Goal: Task Accomplishment & Management: Use online tool/utility

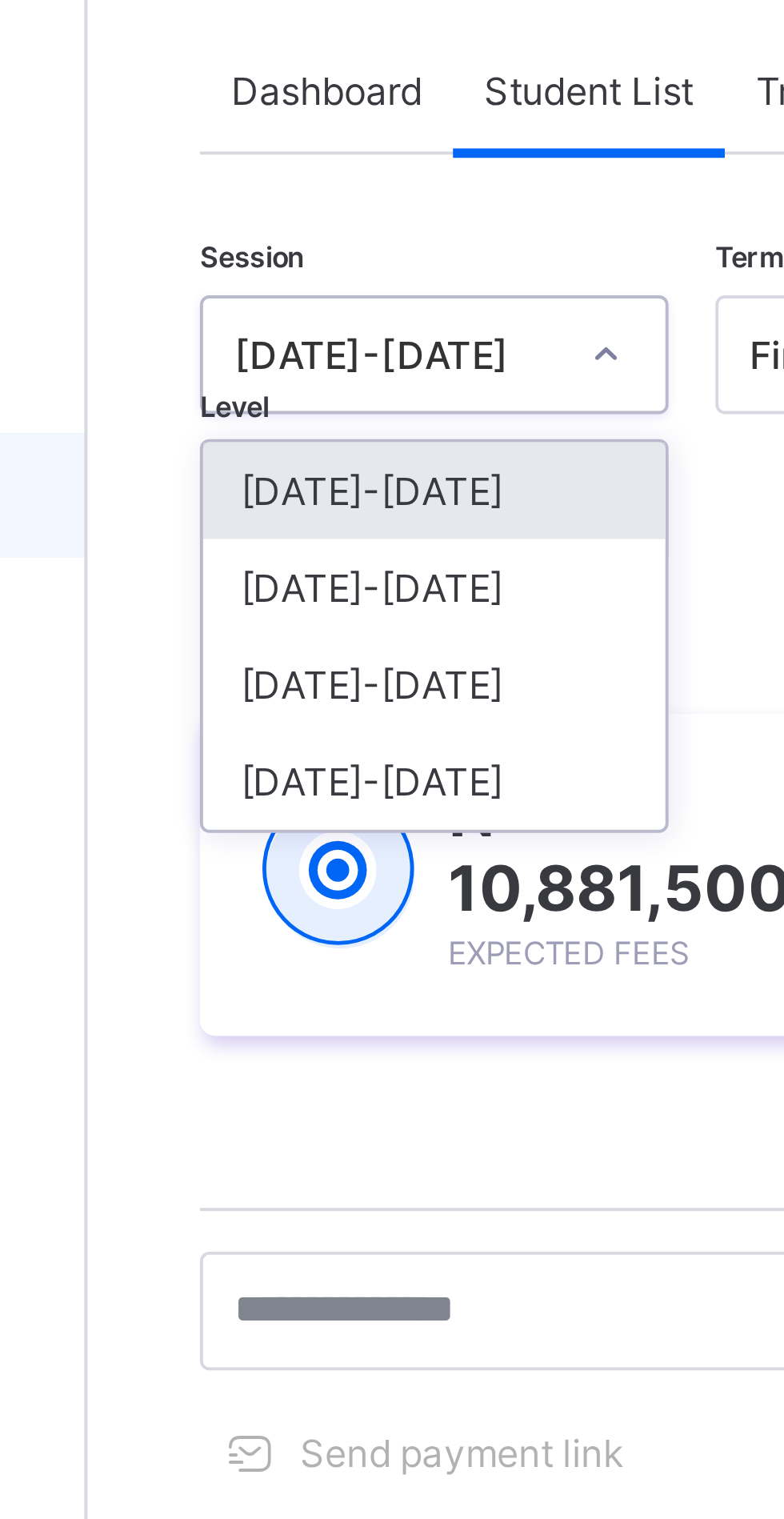
click at [251, 244] on div "[DATE]-[DATE]" at bounding box center [280, 248] width 118 height 25
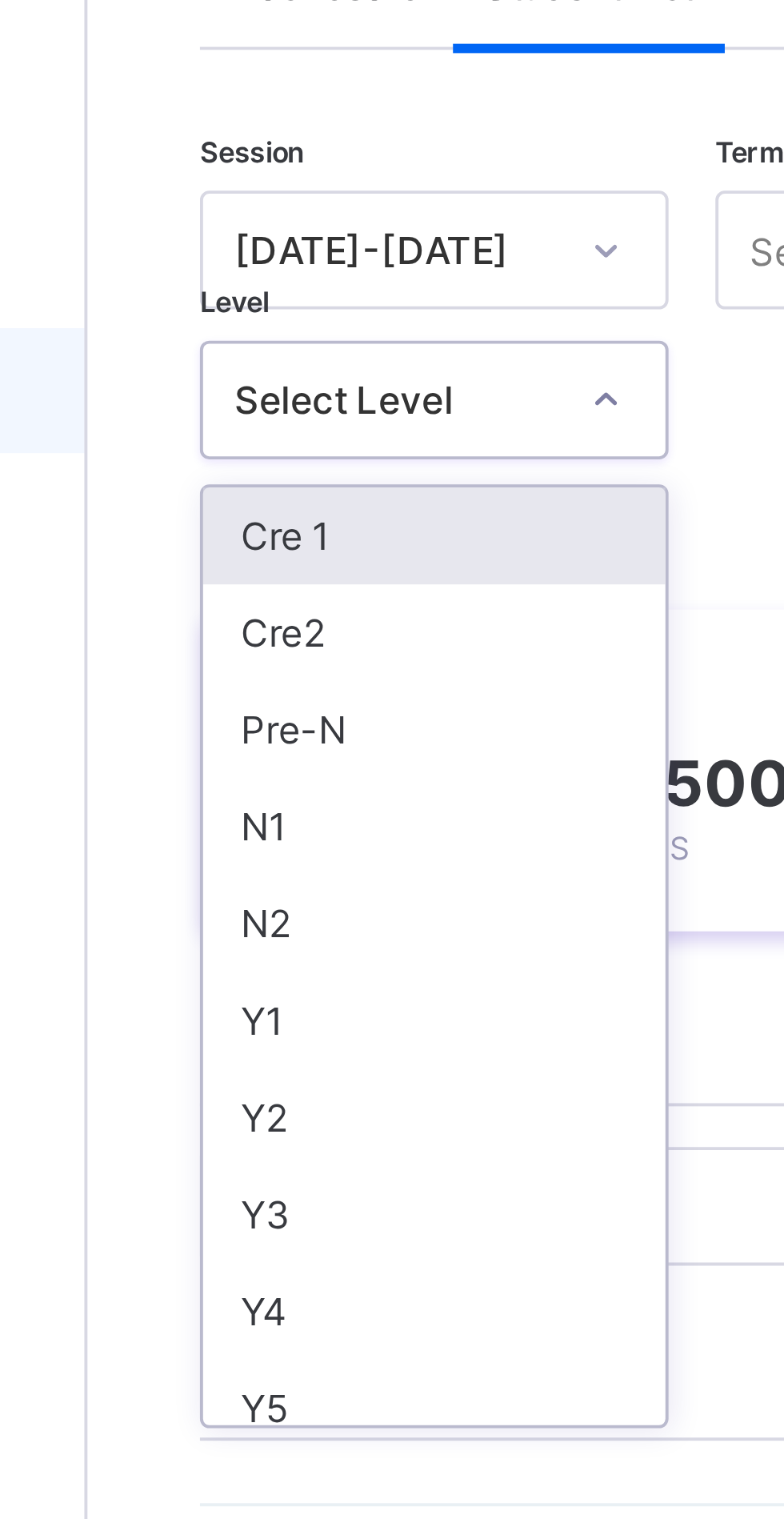
scroll to position [4, 0]
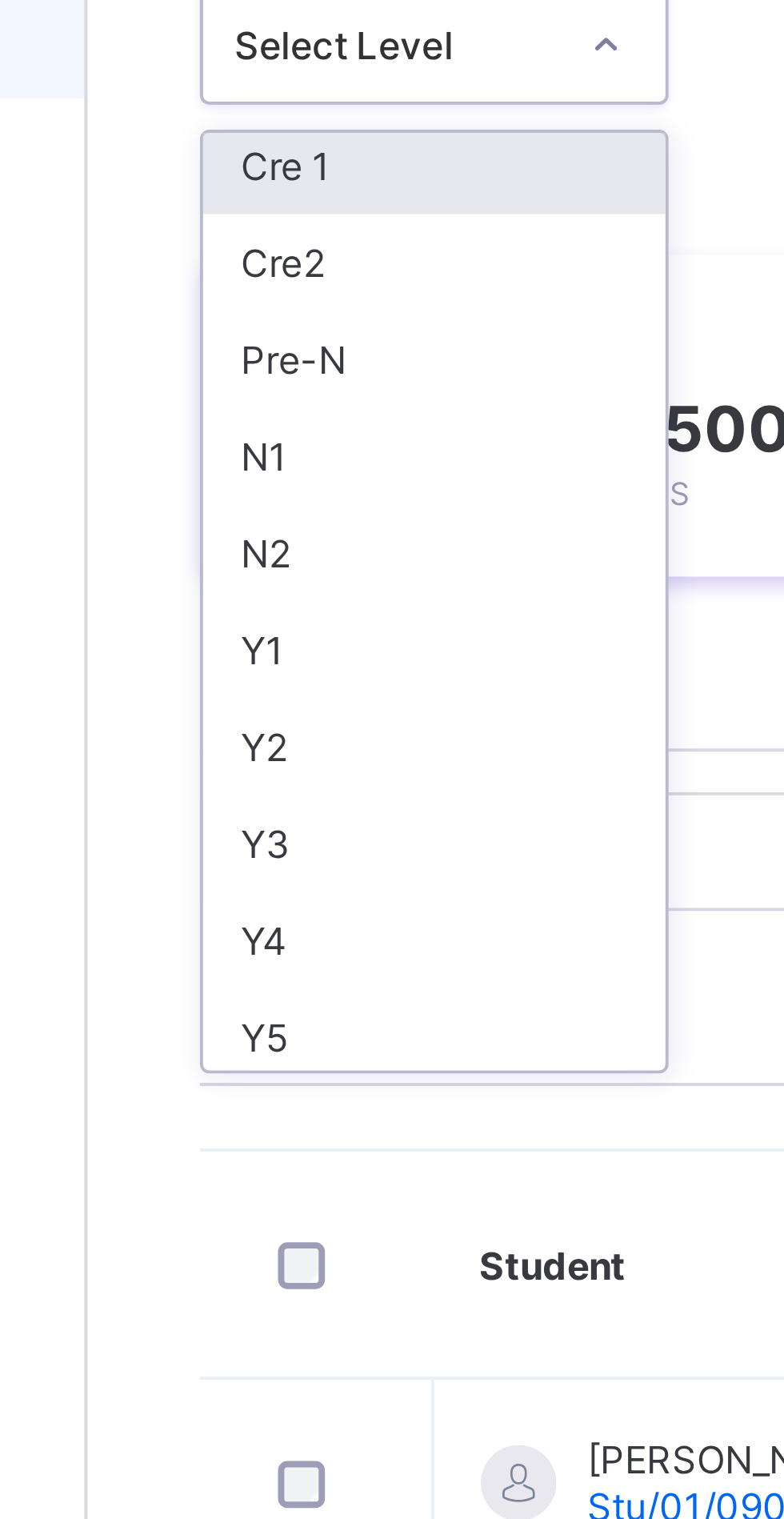
click at [239, 405] on div "Y2" at bounding box center [280, 407] width 118 height 25
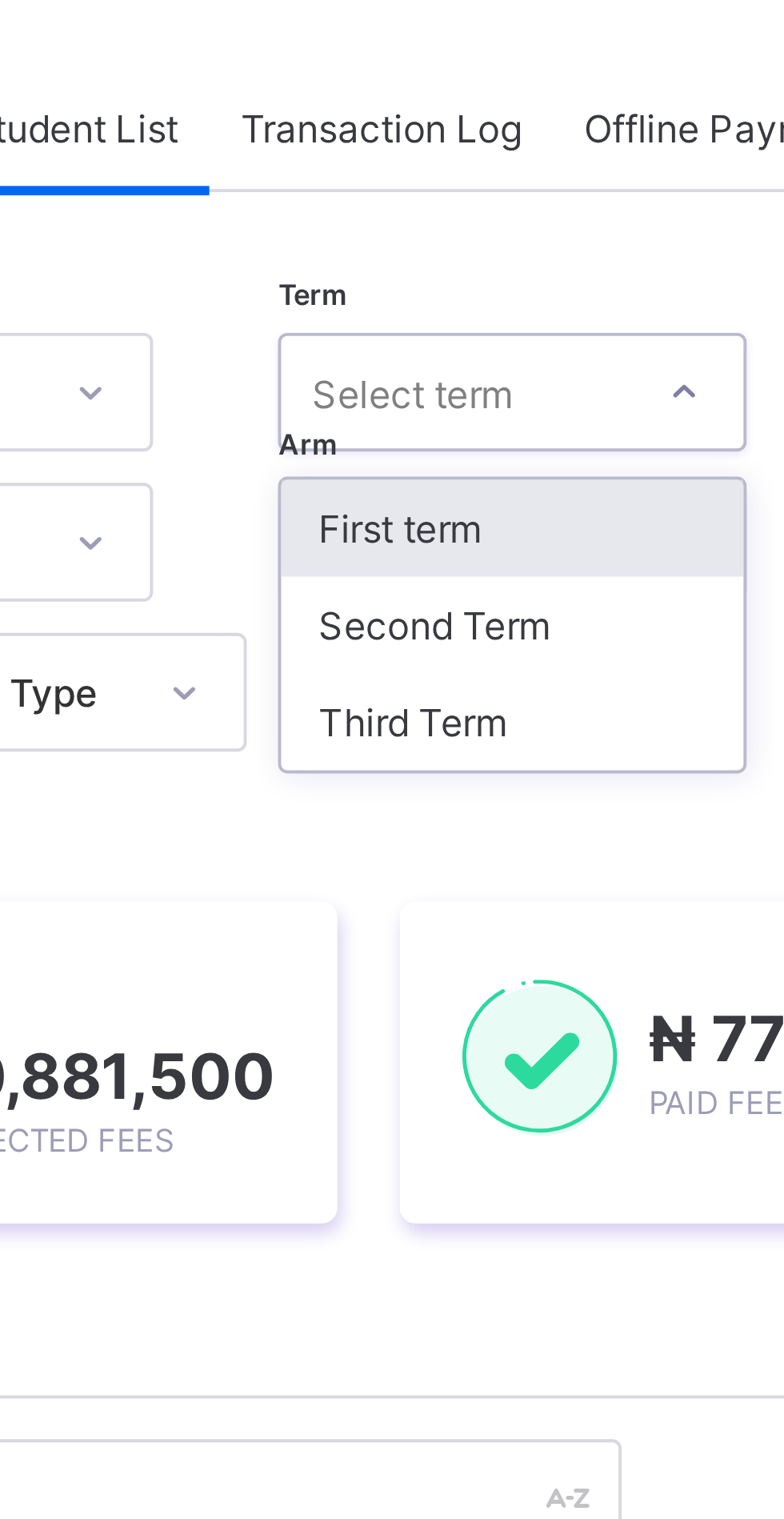
click at [404, 248] on div "Second Term" at bounding box center [433, 248] width 118 height 25
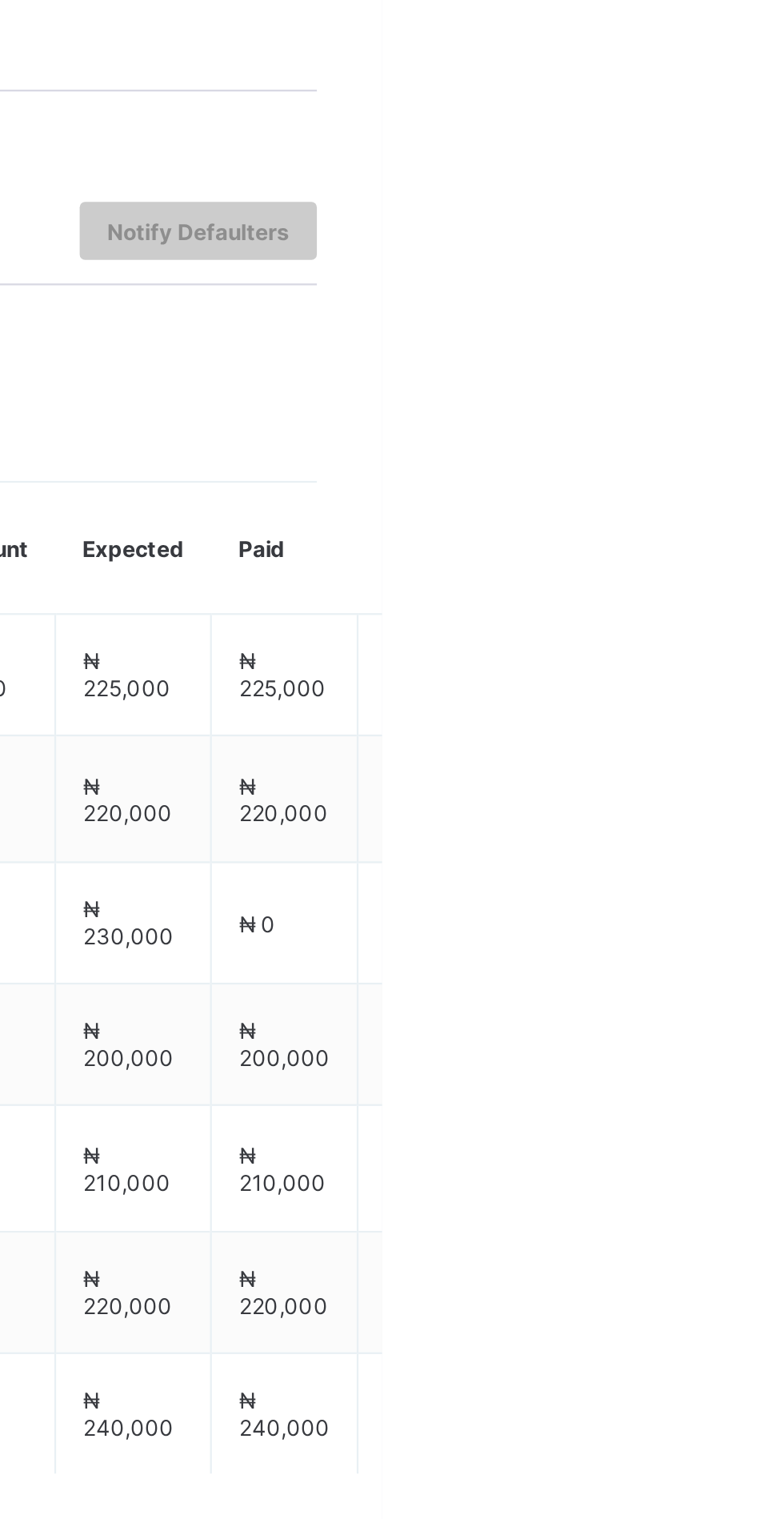
scroll to position [0, 0]
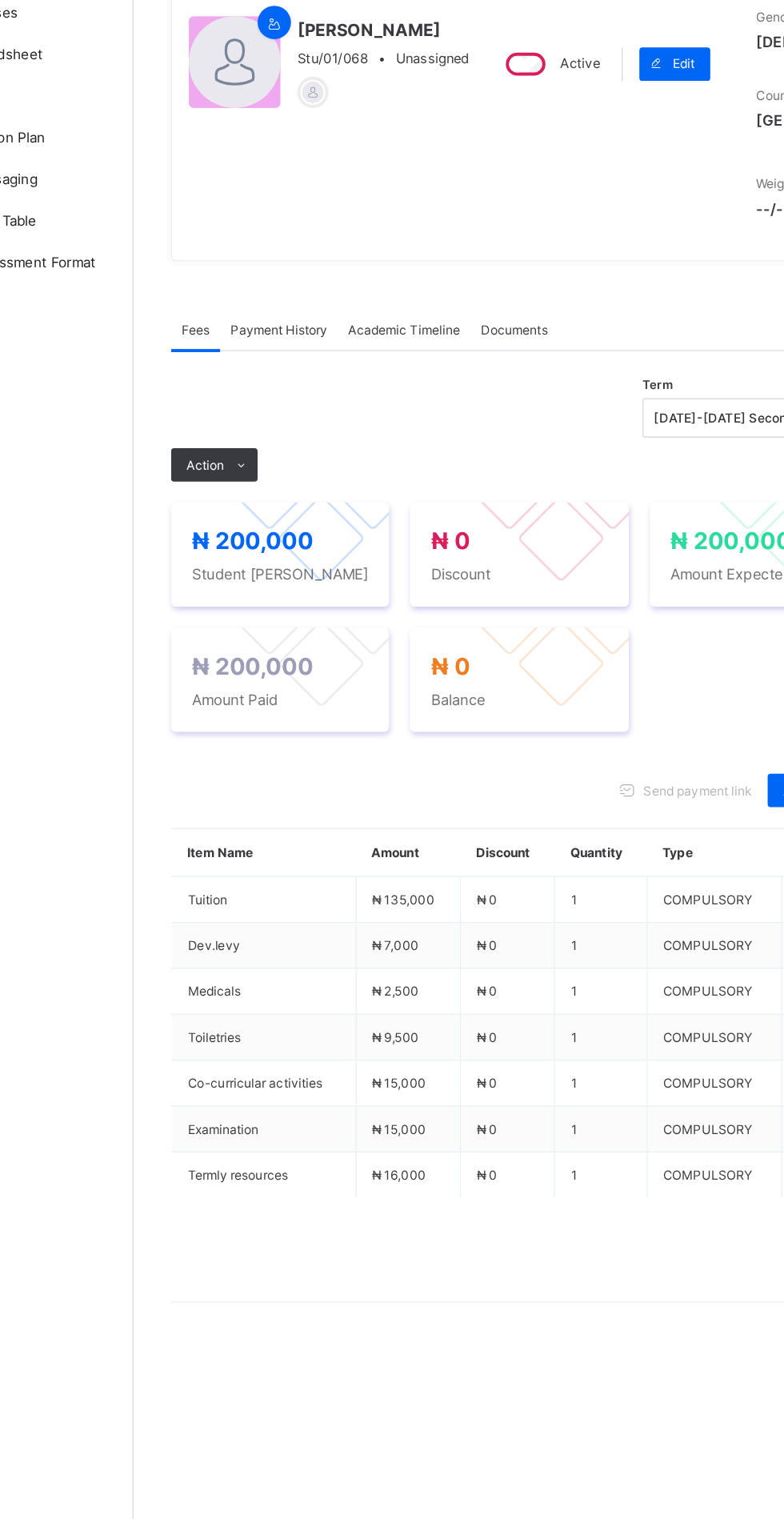
click at [307, 506] on span "Payment History" at bounding box center [304, 500] width 75 height 12
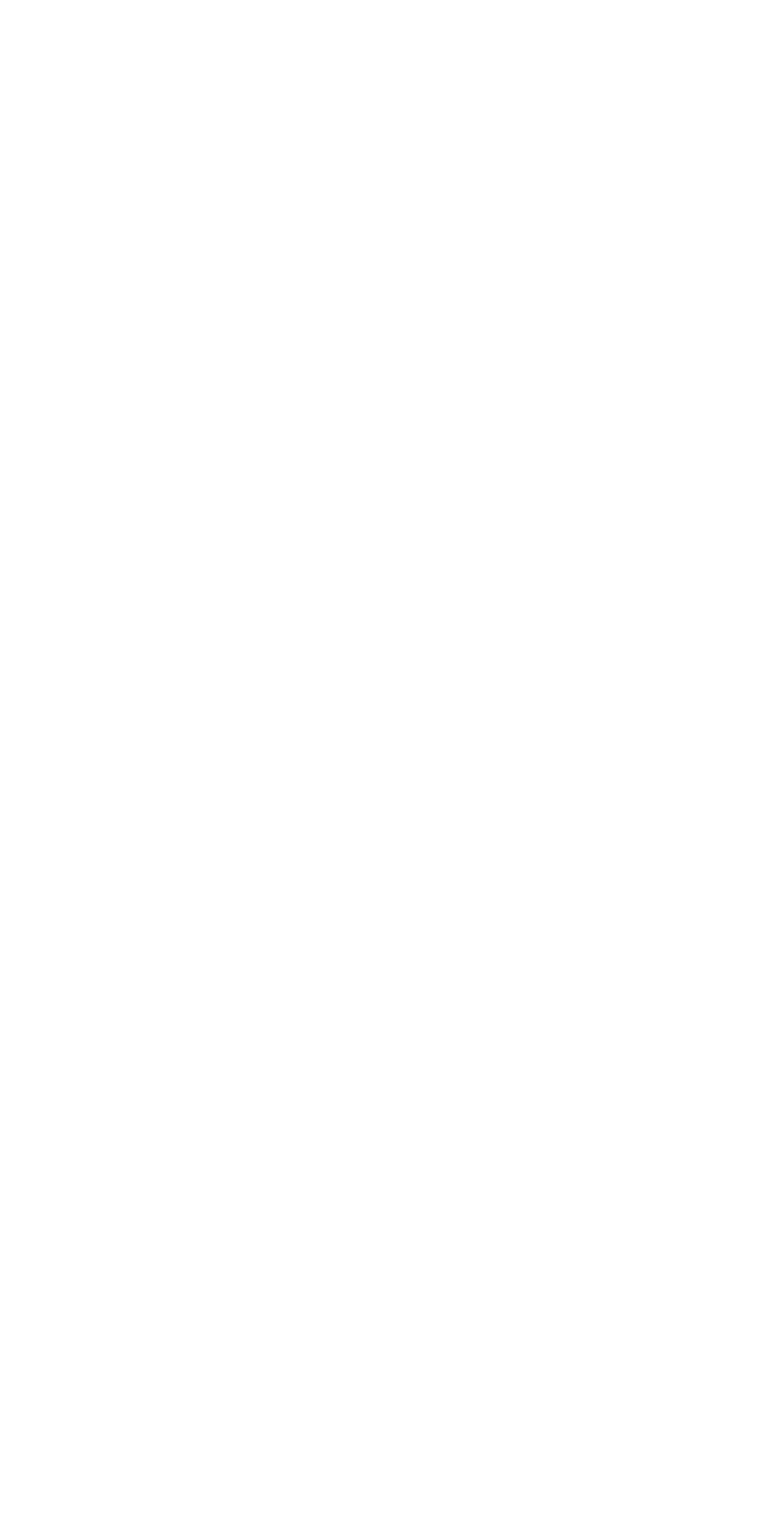
click at [382, 607] on div "Third Term" at bounding box center [408, 594] width 118 height 25
click at [240, 506] on span "Fees" at bounding box center [240, 500] width 21 height 12
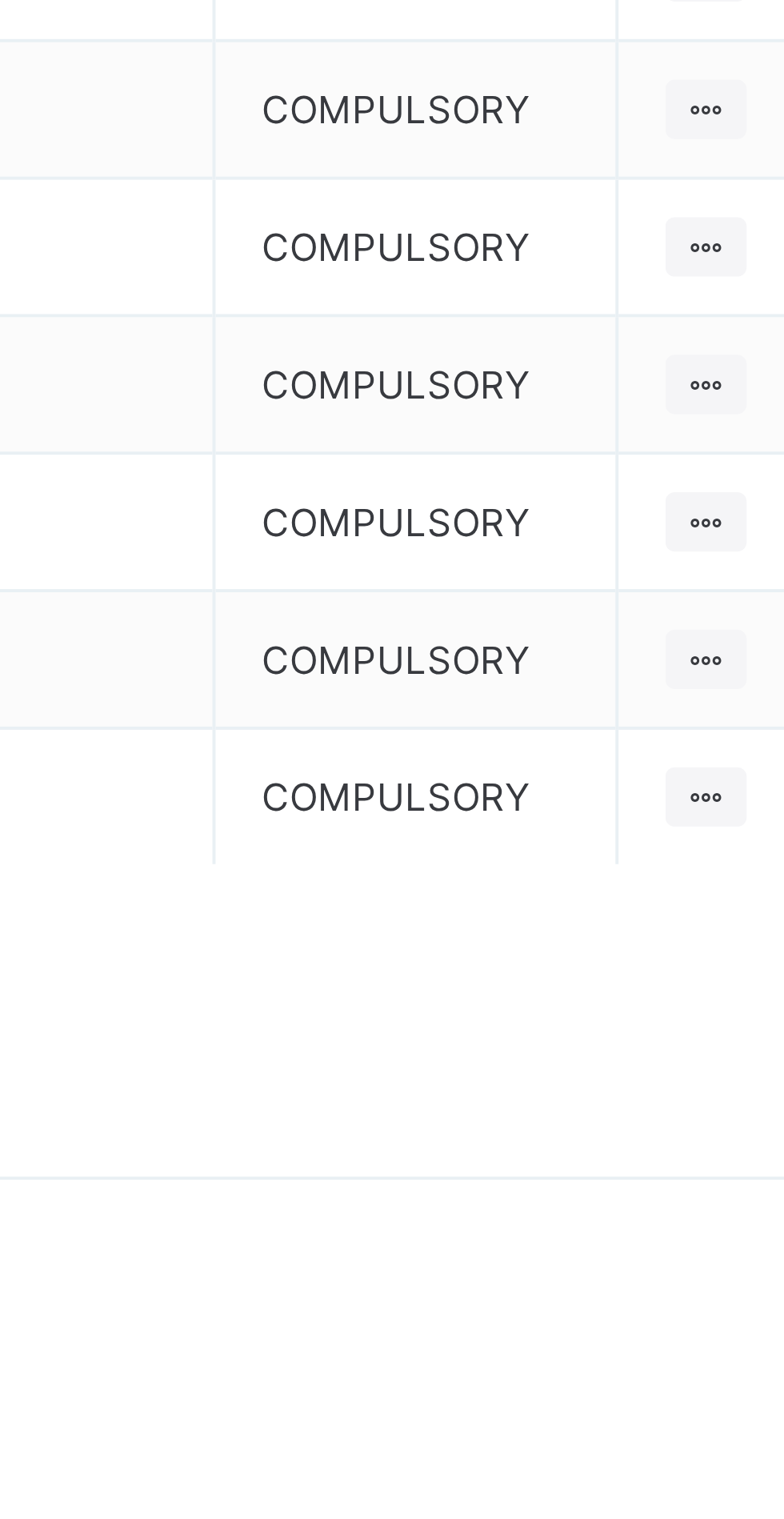
scroll to position [52, 0]
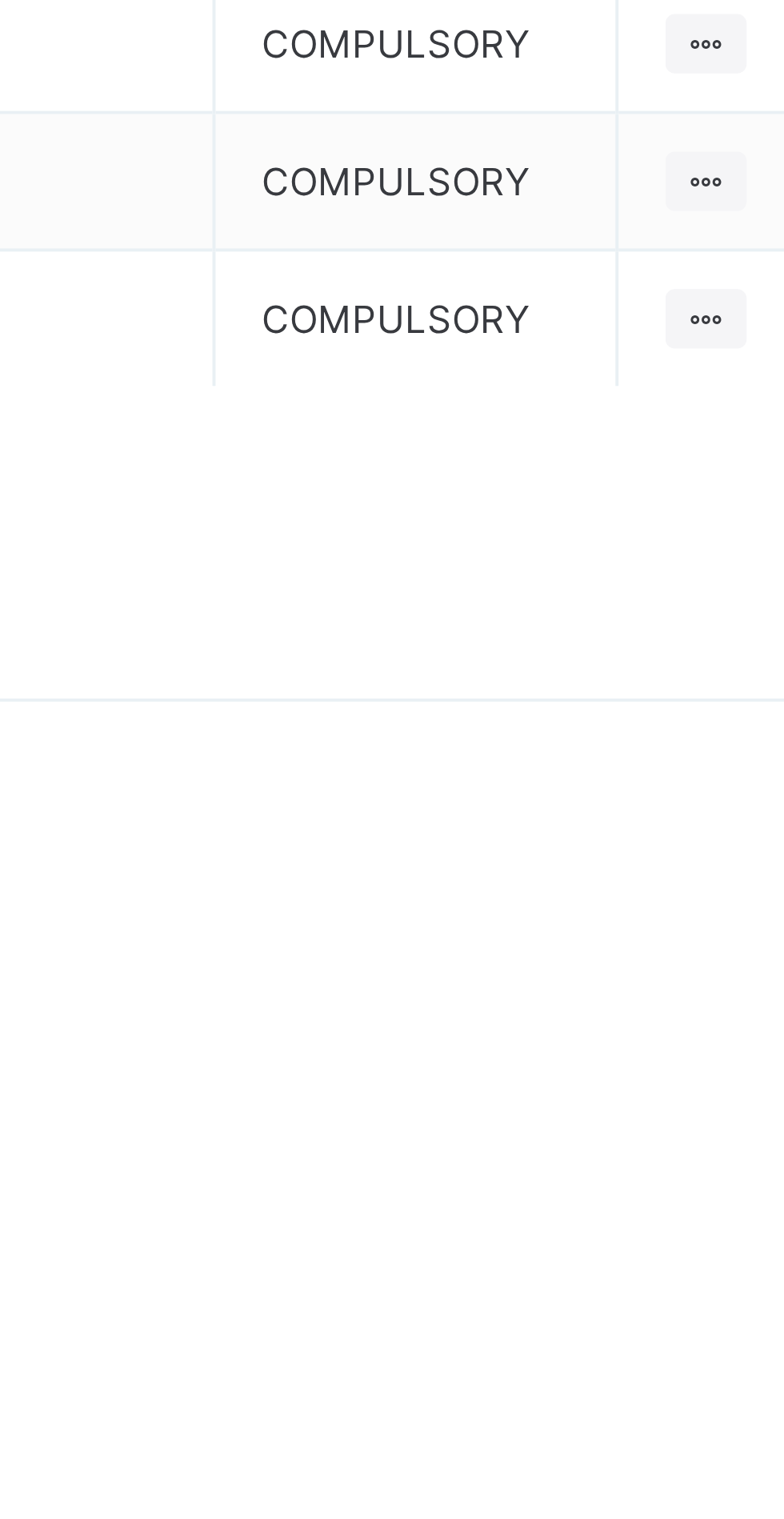
click at [688, 710] on div "[DATE]-[DATE] Third Term" at bounding box center [669, 699] width 171 height 25
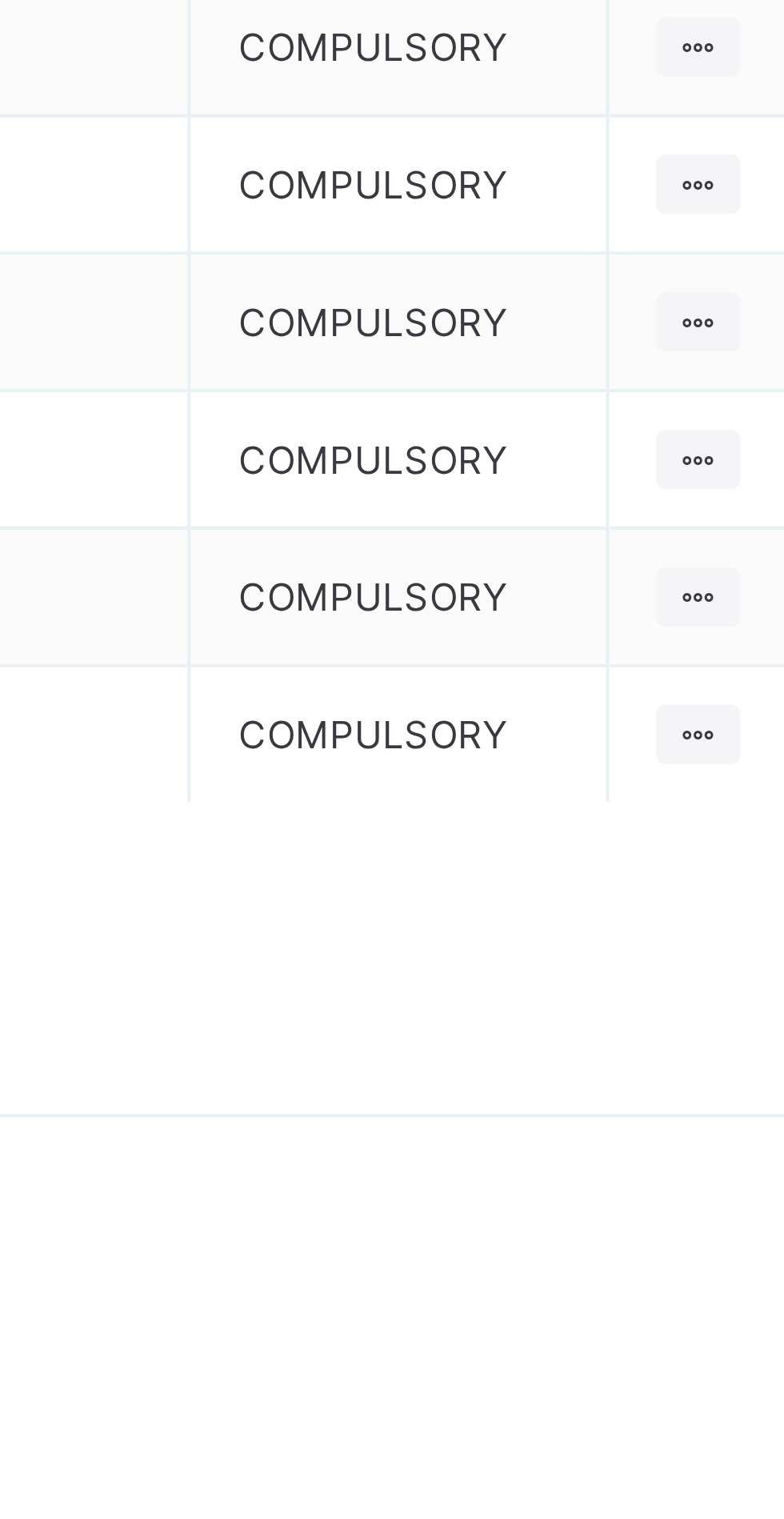
scroll to position [52, 0]
click at [689, 637] on div "[DATE]-[DATE] Third Term" at bounding box center [669, 625] width 171 height 25
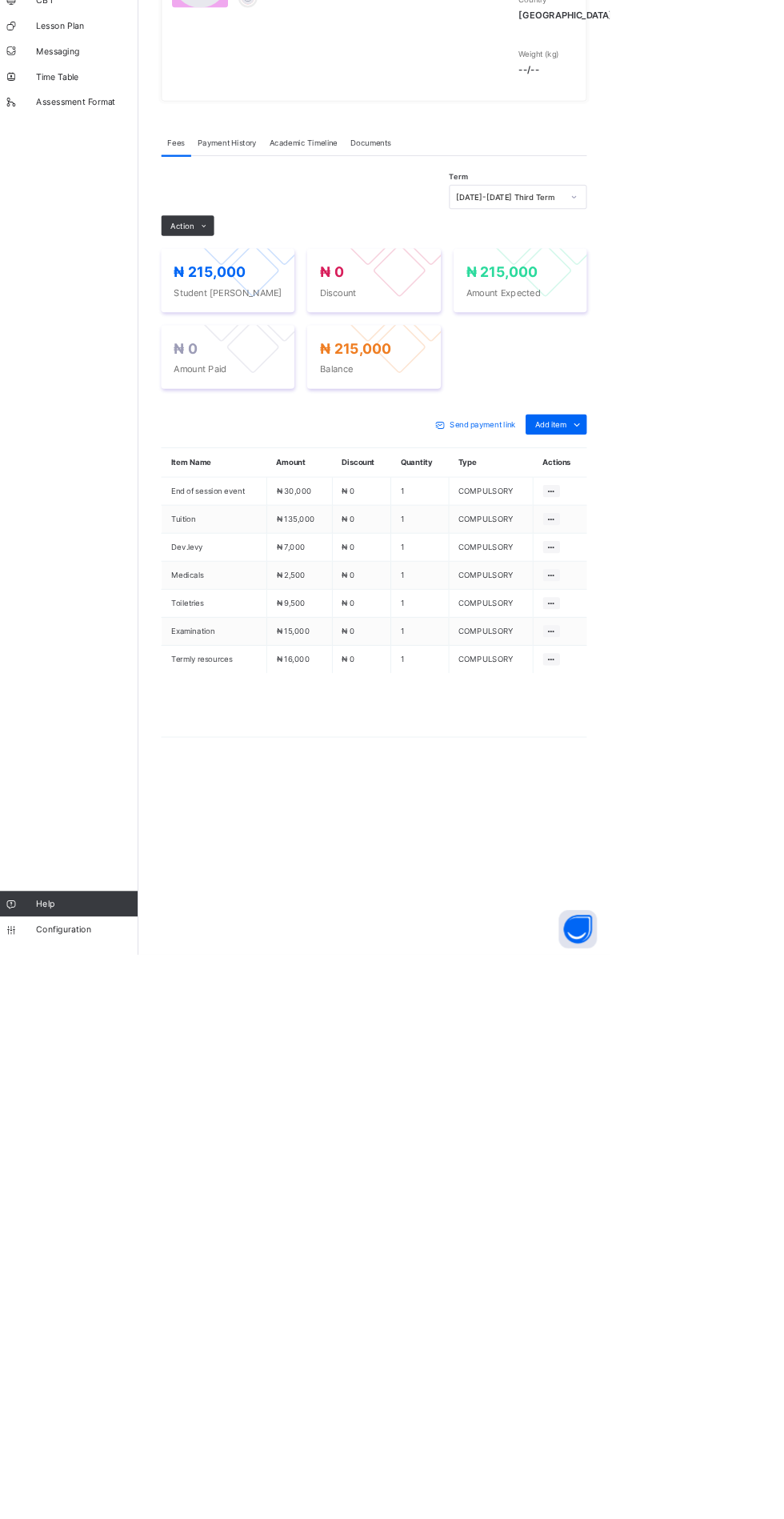
click at [283, 616] on span at bounding box center [275, 604] width 25 height 25
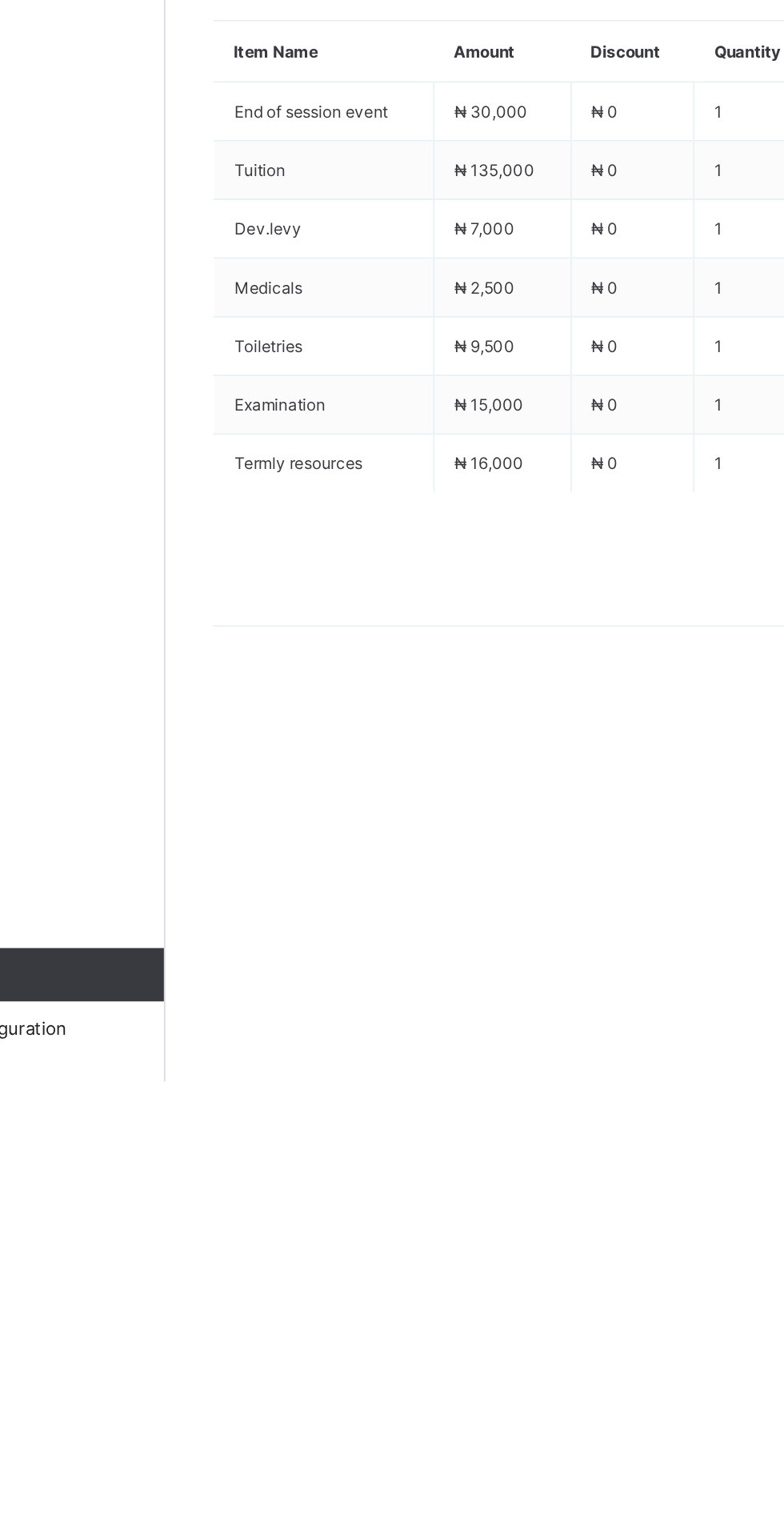
click at [276, 610] on icon at bounding box center [275, 604] width 12 height 11
click at [0, 0] on li "Receive Payment" at bounding box center [0, 0] width 0 height 0
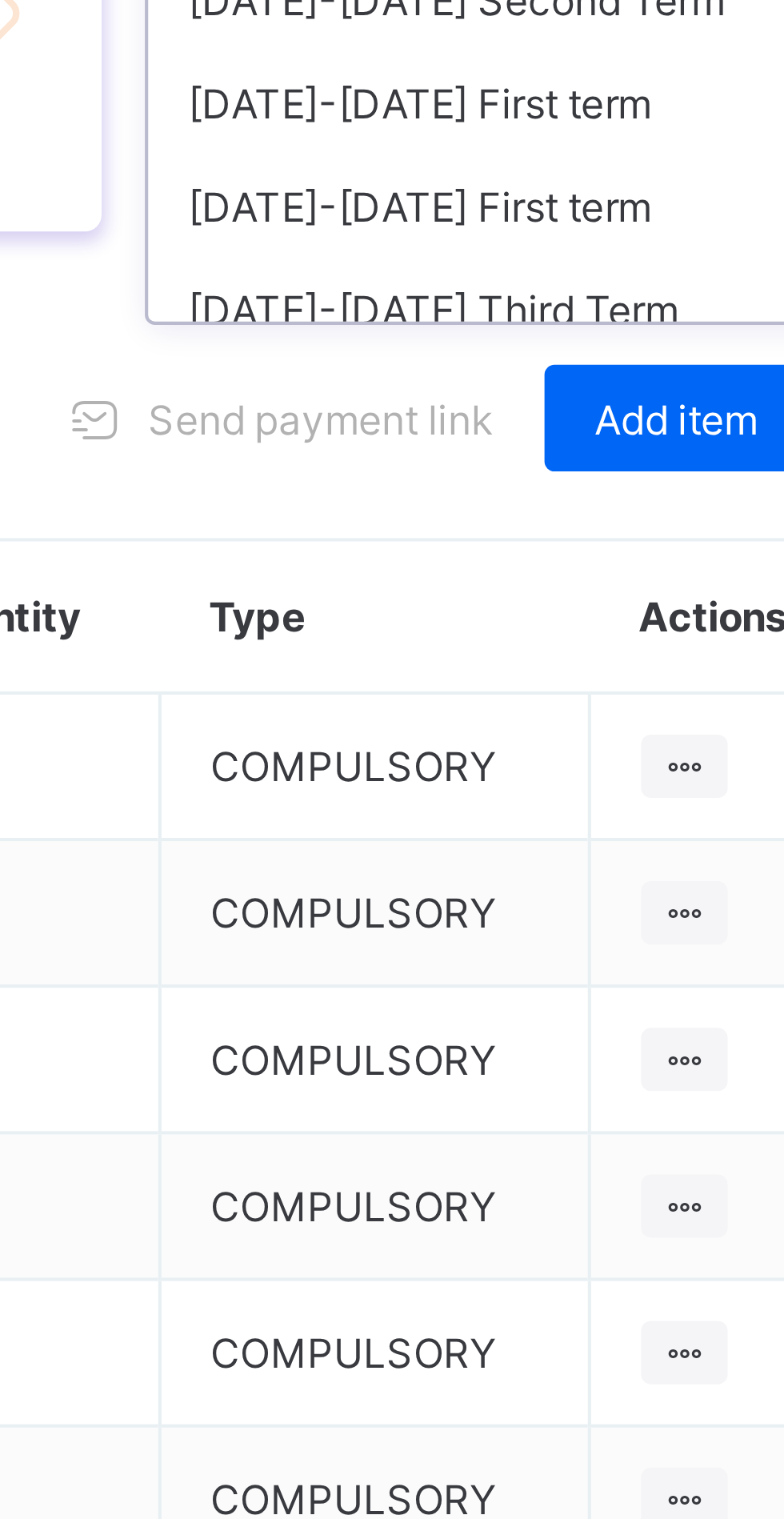
scroll to position [52, 0]
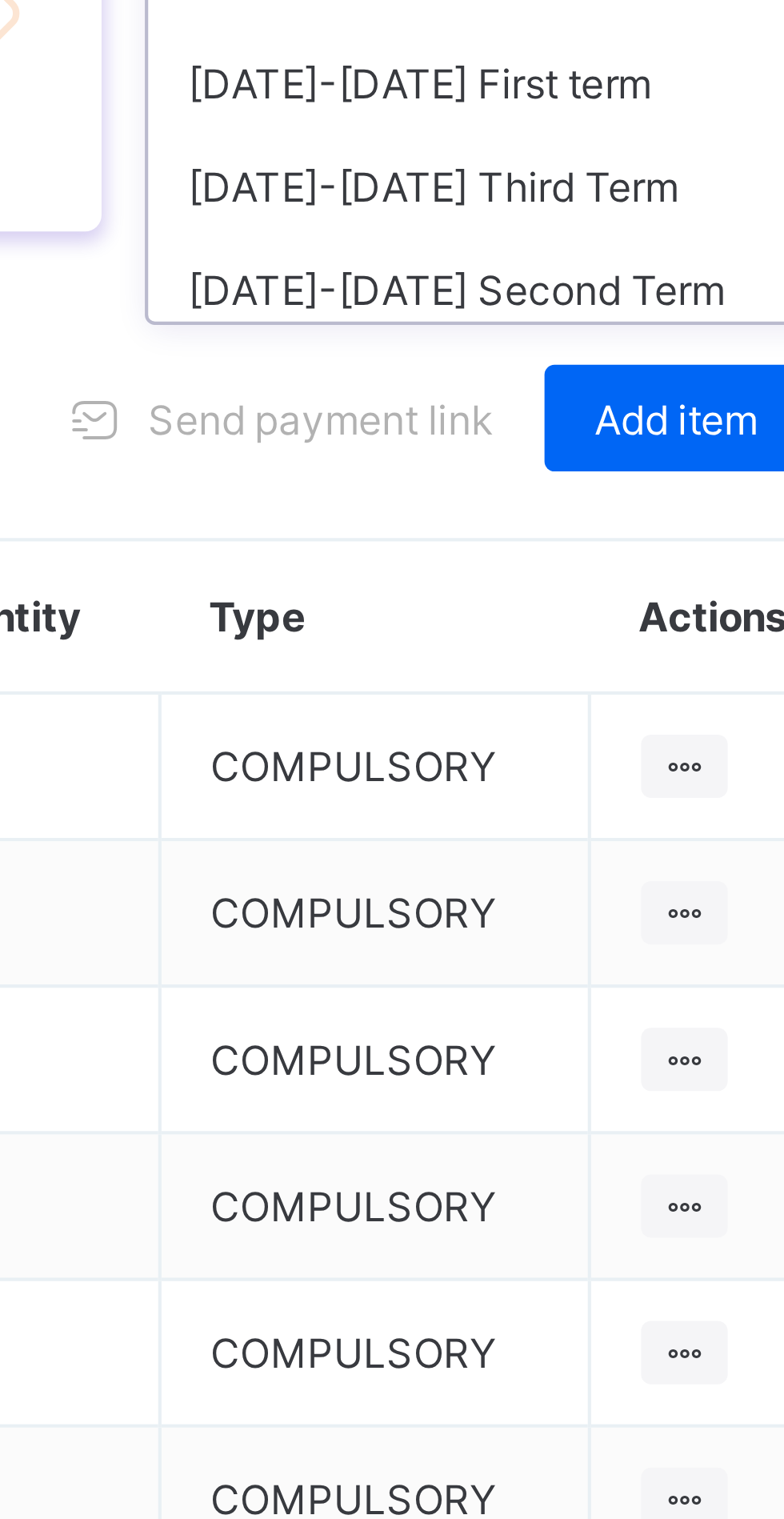
click at [672, 637] on div "[DATE]-[DATE] Third Term" at bounding box center [669, 624] width 171 height 25
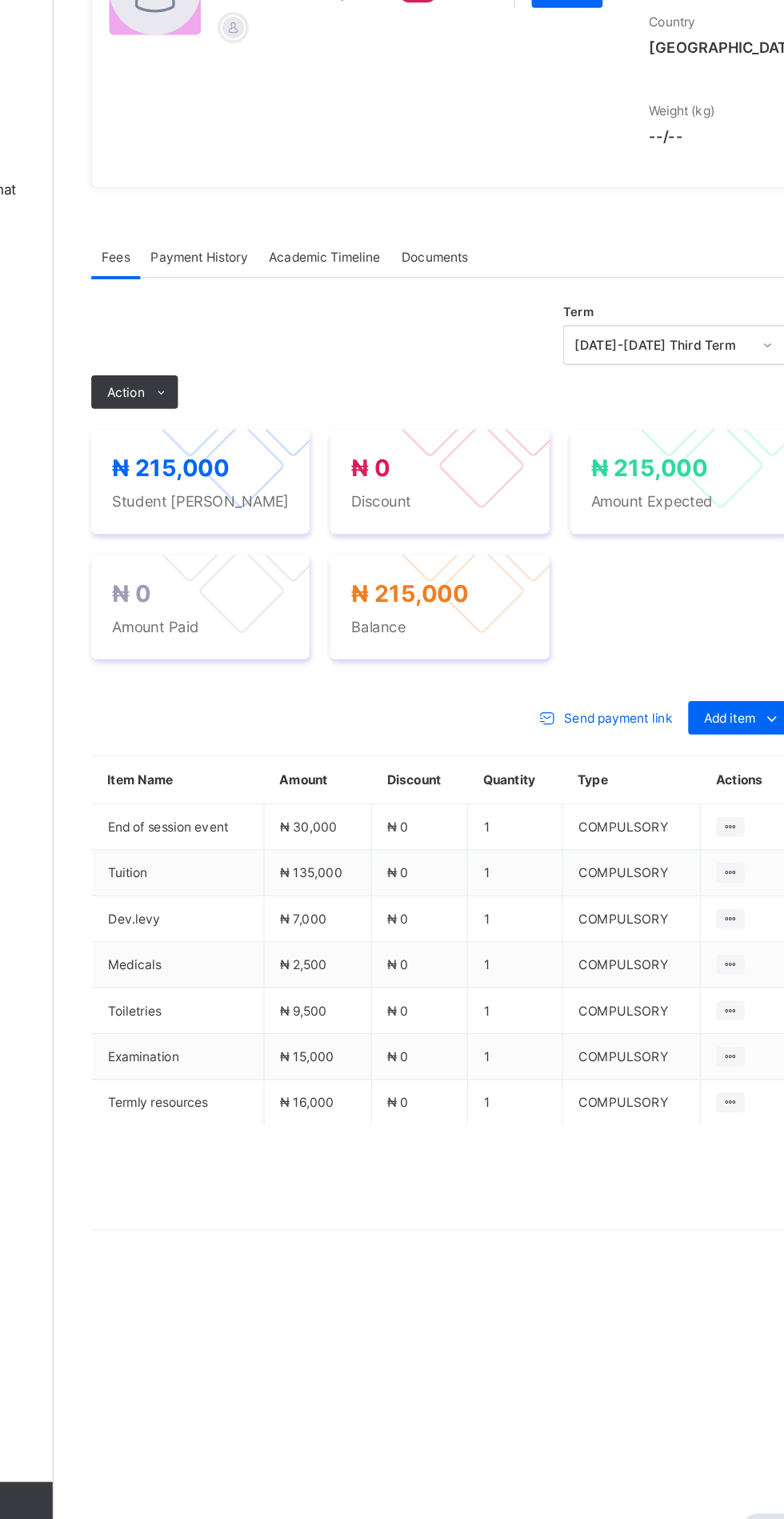
click at [275, 610] on icon at bounding box center [275, 604] width 12 height 11
click at [0, 0] on li "Receive Payment" at bounding box center [0, 0] width 0 height 0
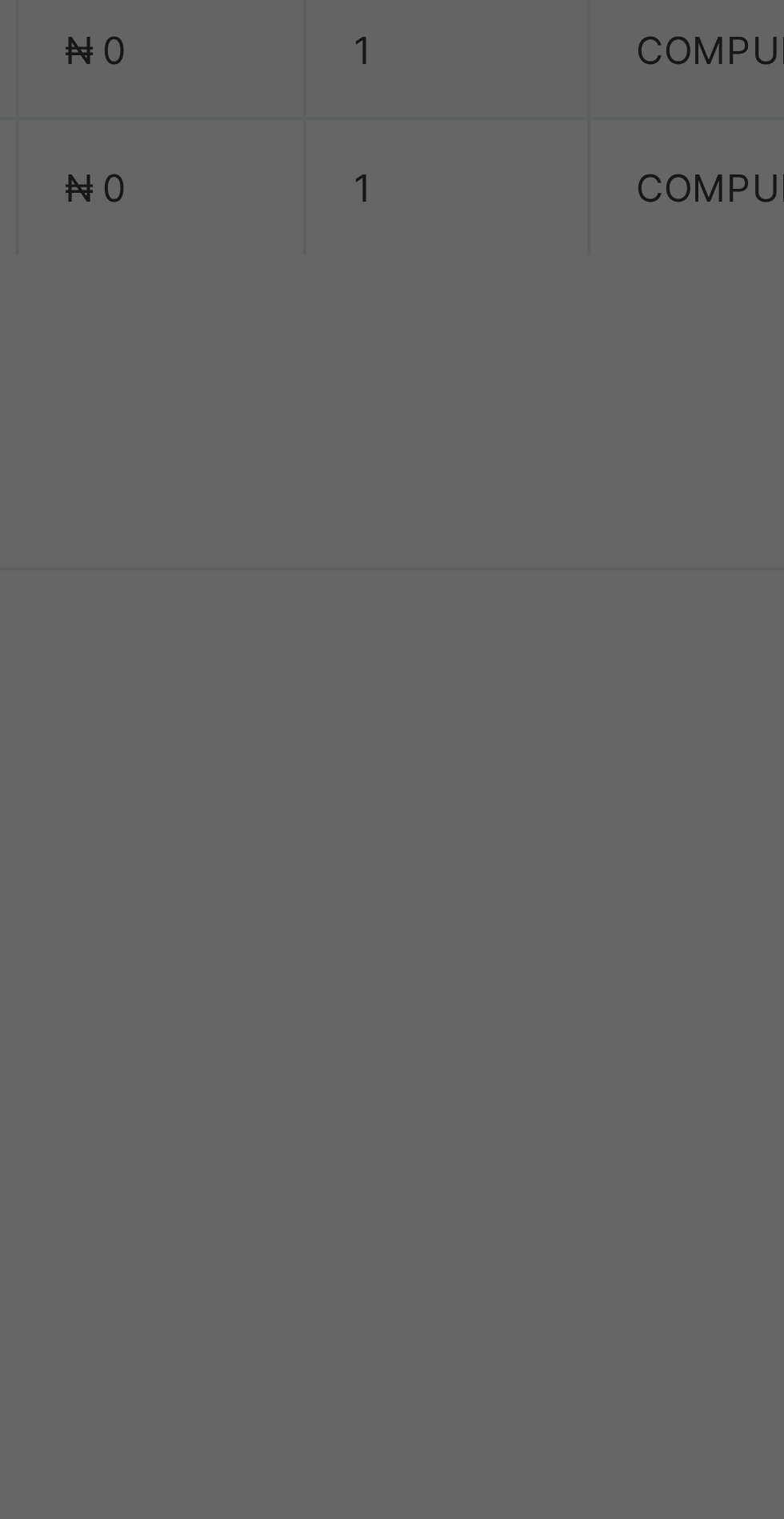
click at [420, 810] on input "text" at bounding box center [391, 794] width 57 height 34
type input "**********"
click at [400, 876] on input "date" at bounding box center [349, 859] width 102 height 34
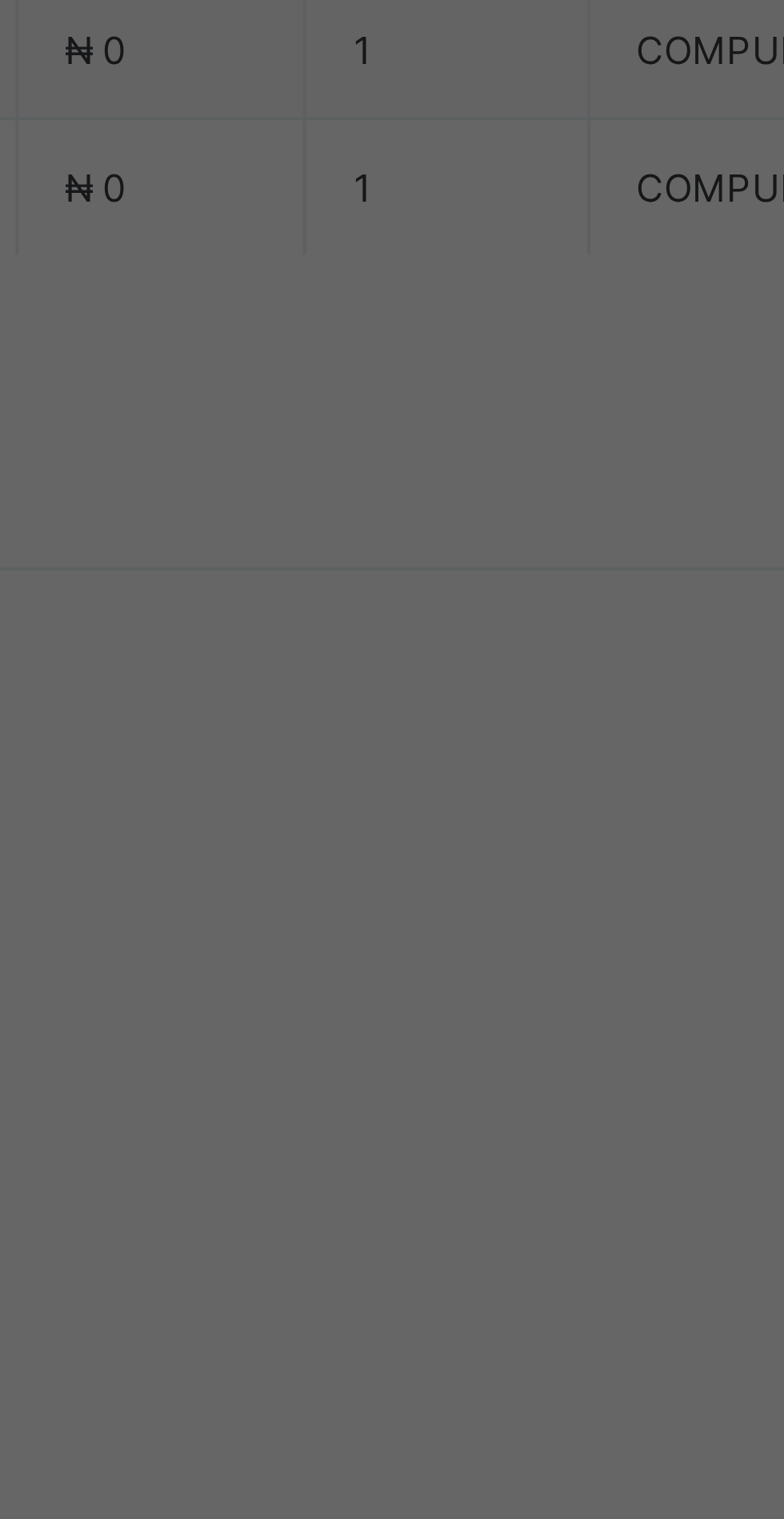
type input "**********"
click at [442, 884] on input "currency" at bounding box center [425, 868] width 34 height 34
type input "*********"
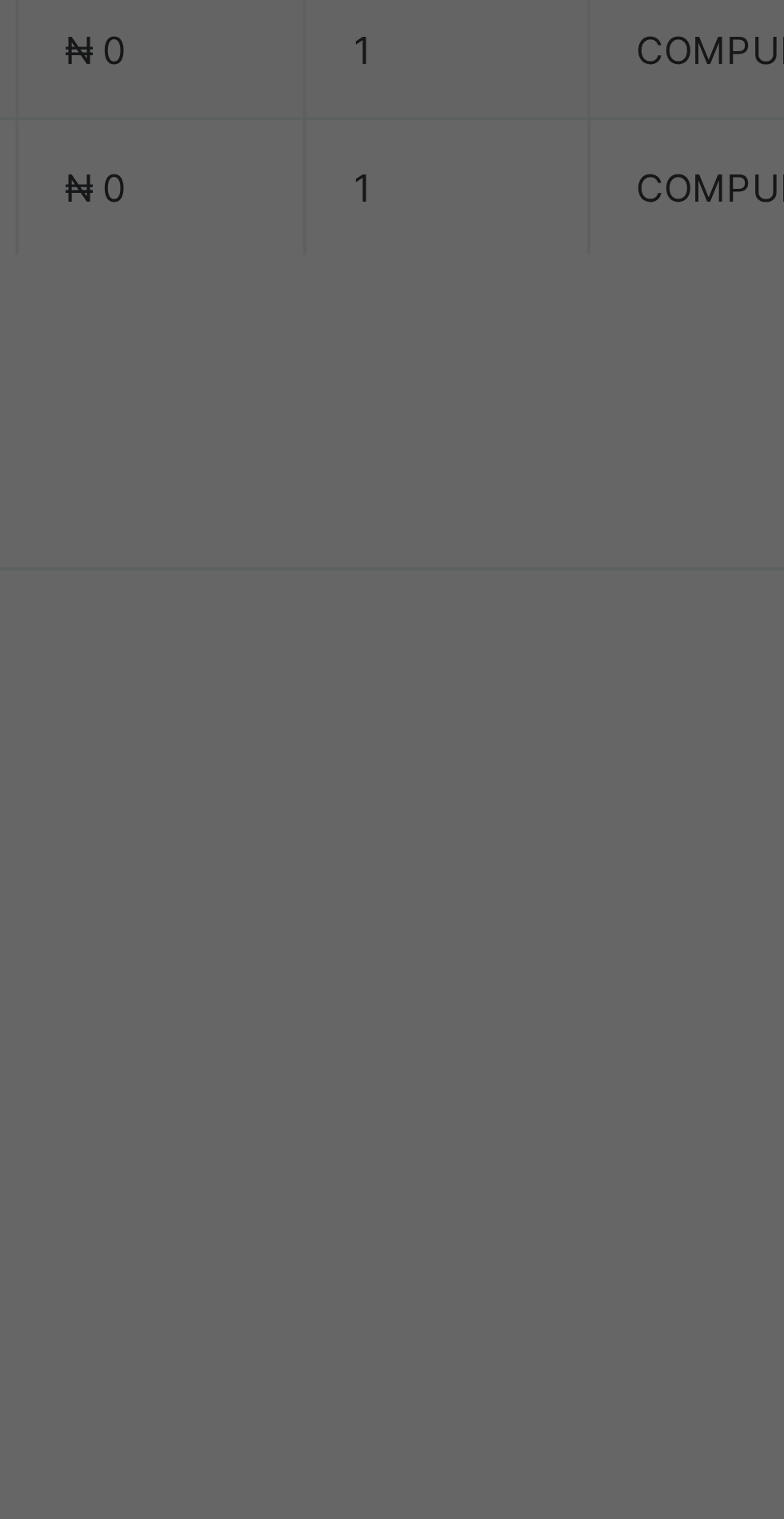
click at [354, 911] on div "Zenith Bank - Sound Minds Best Care Academy" at bounding box center [326, 863] width 55 height 97
click at [474, 940] on span "Save" at bounding box center [438, 934] width 72 height 12
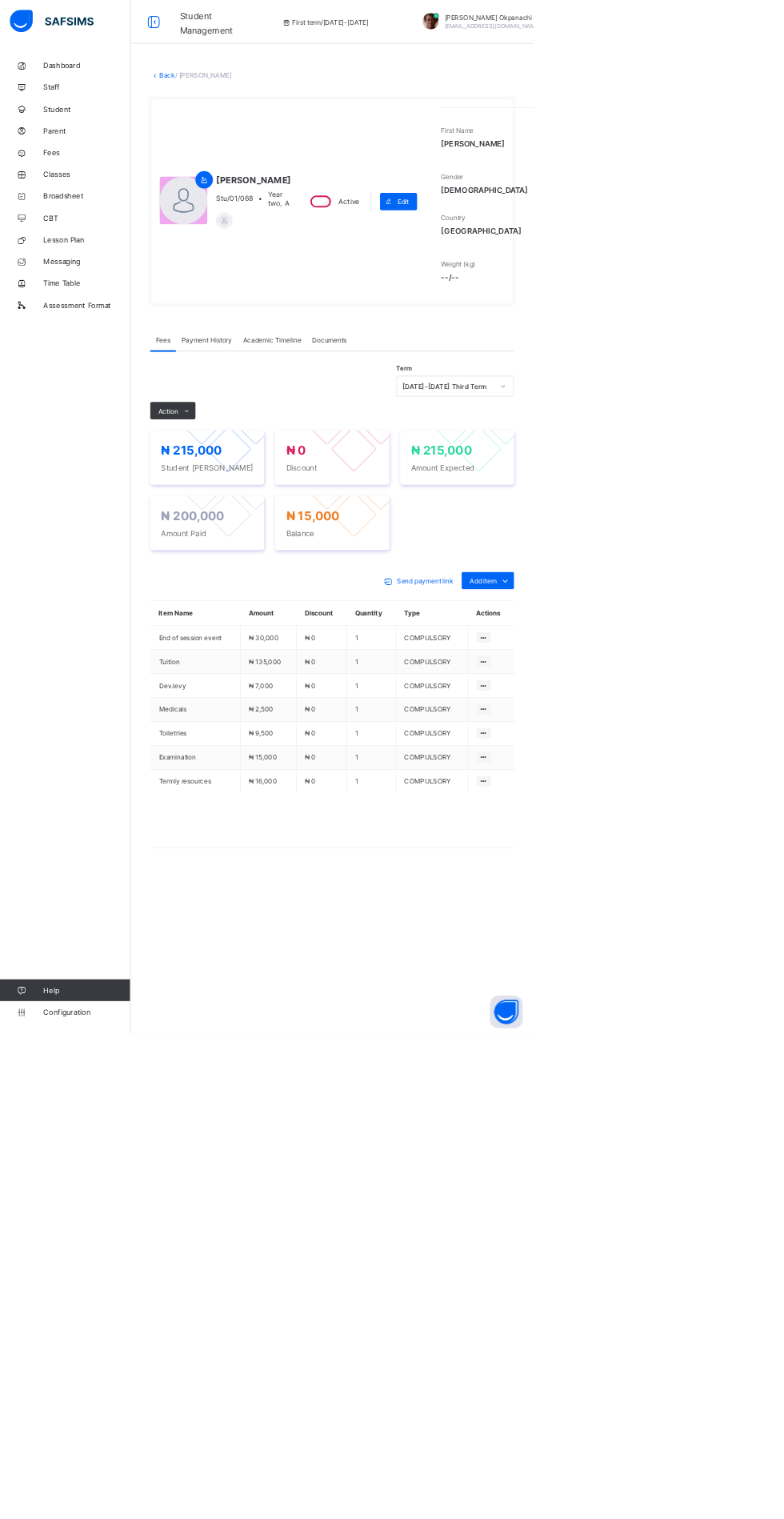
click at [251, 116] on link "Back" at bounding box center [246, 110] width 23 height 12
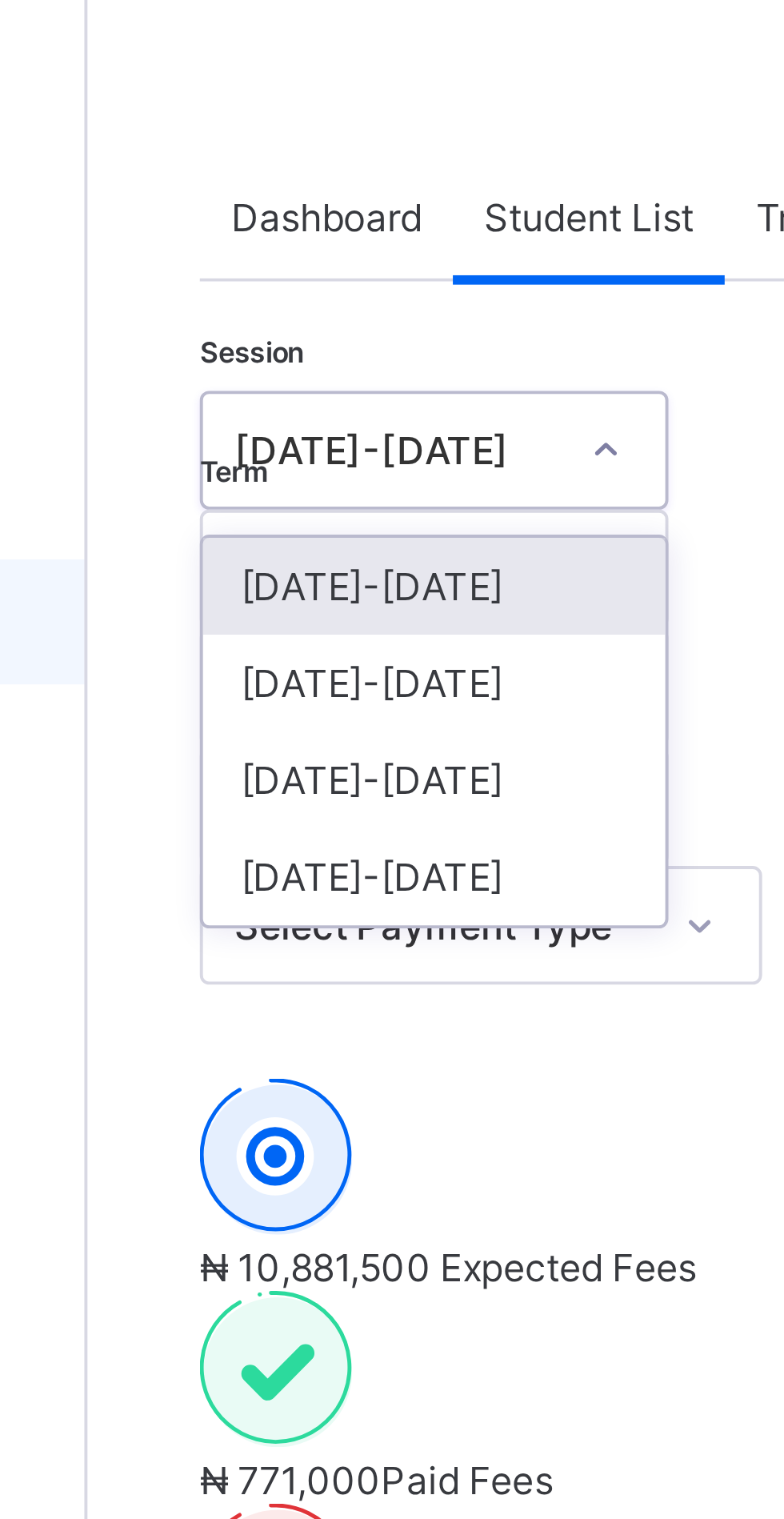
click at [282, 248] on div "[DATE]-[DATE]" at bounding box center [280, 240] width 118 height 25
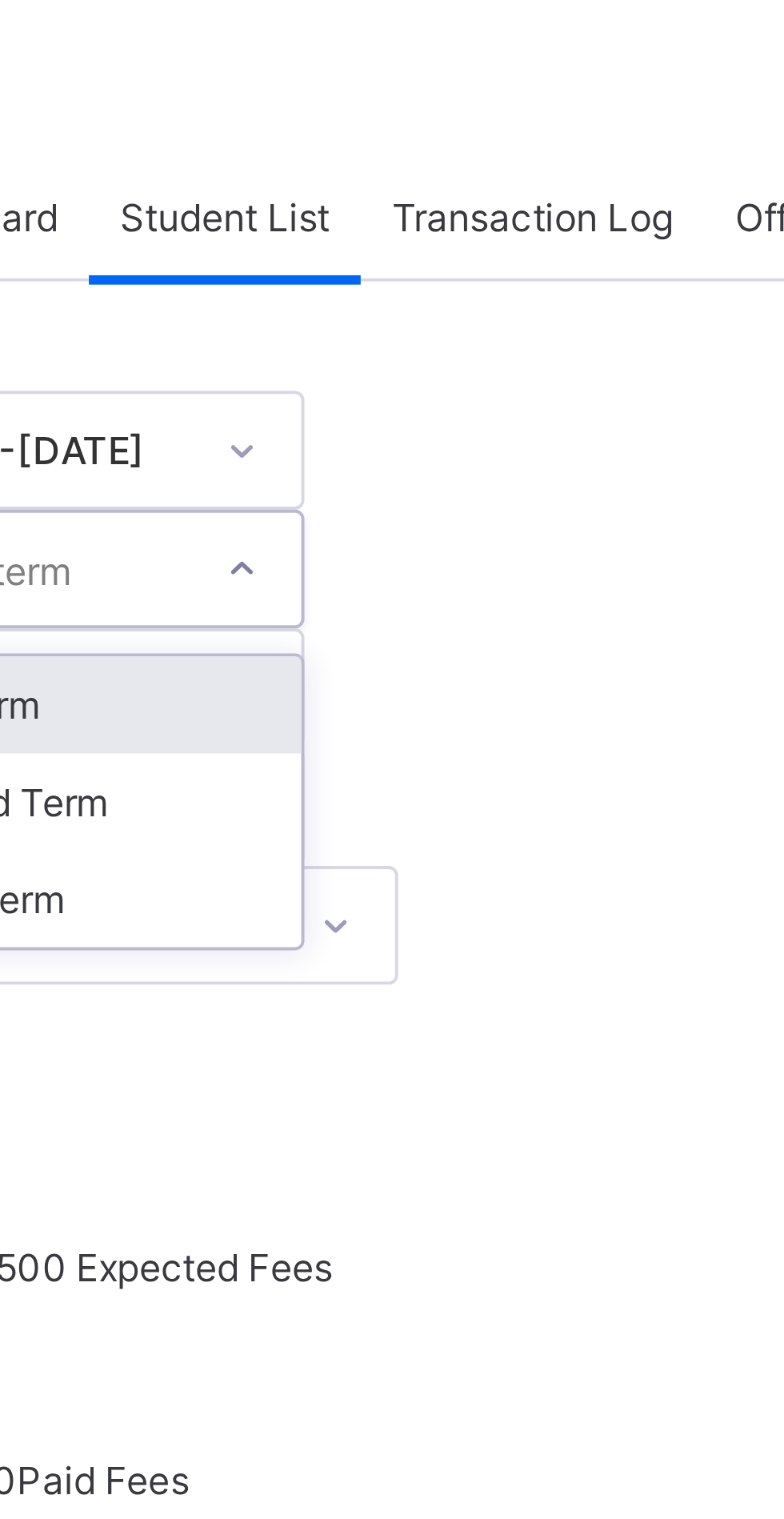
click at [340, 282] on div "Third Term" at bounding box center [280, 295] width 118 height 25
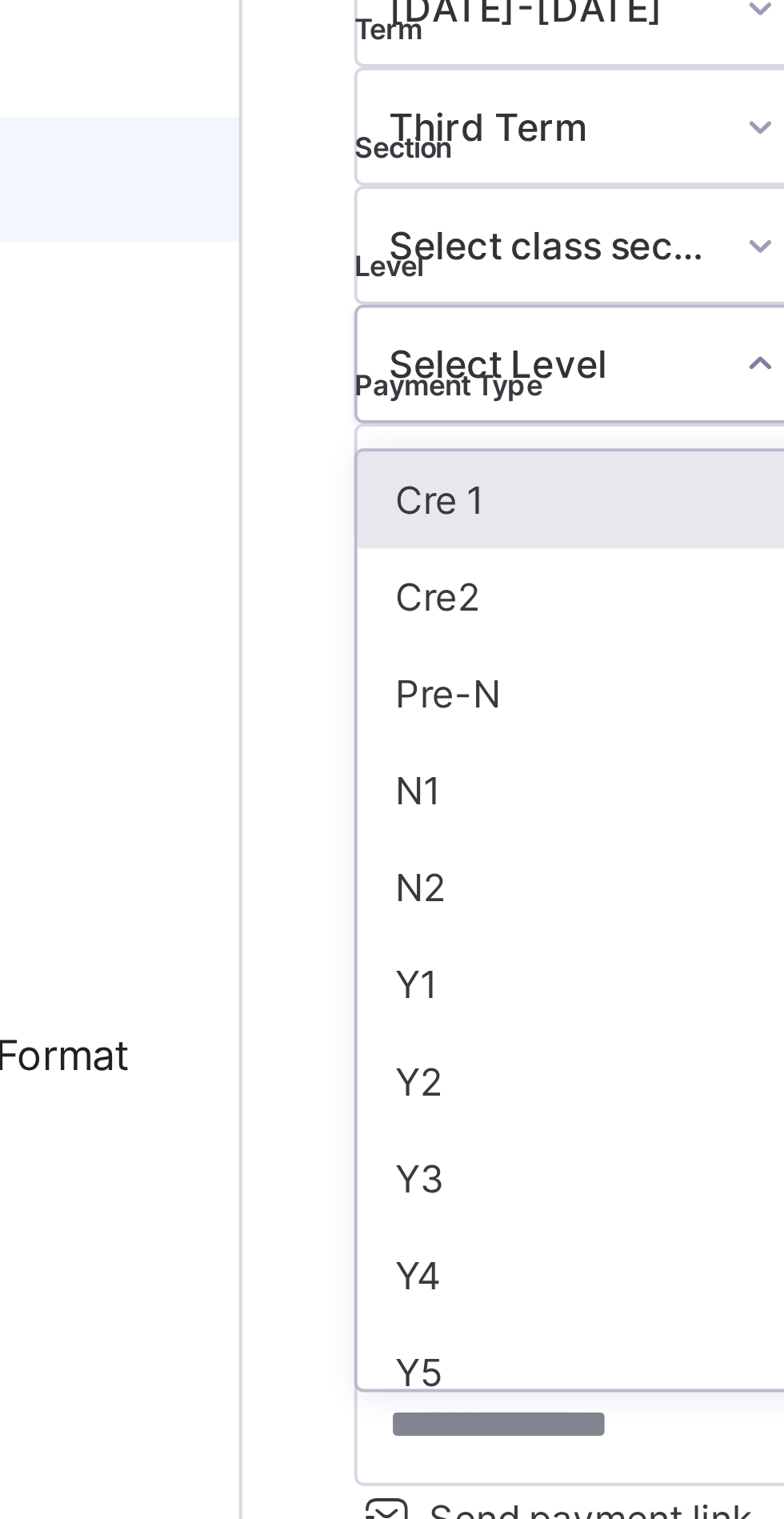
scroll to position [4, 0]
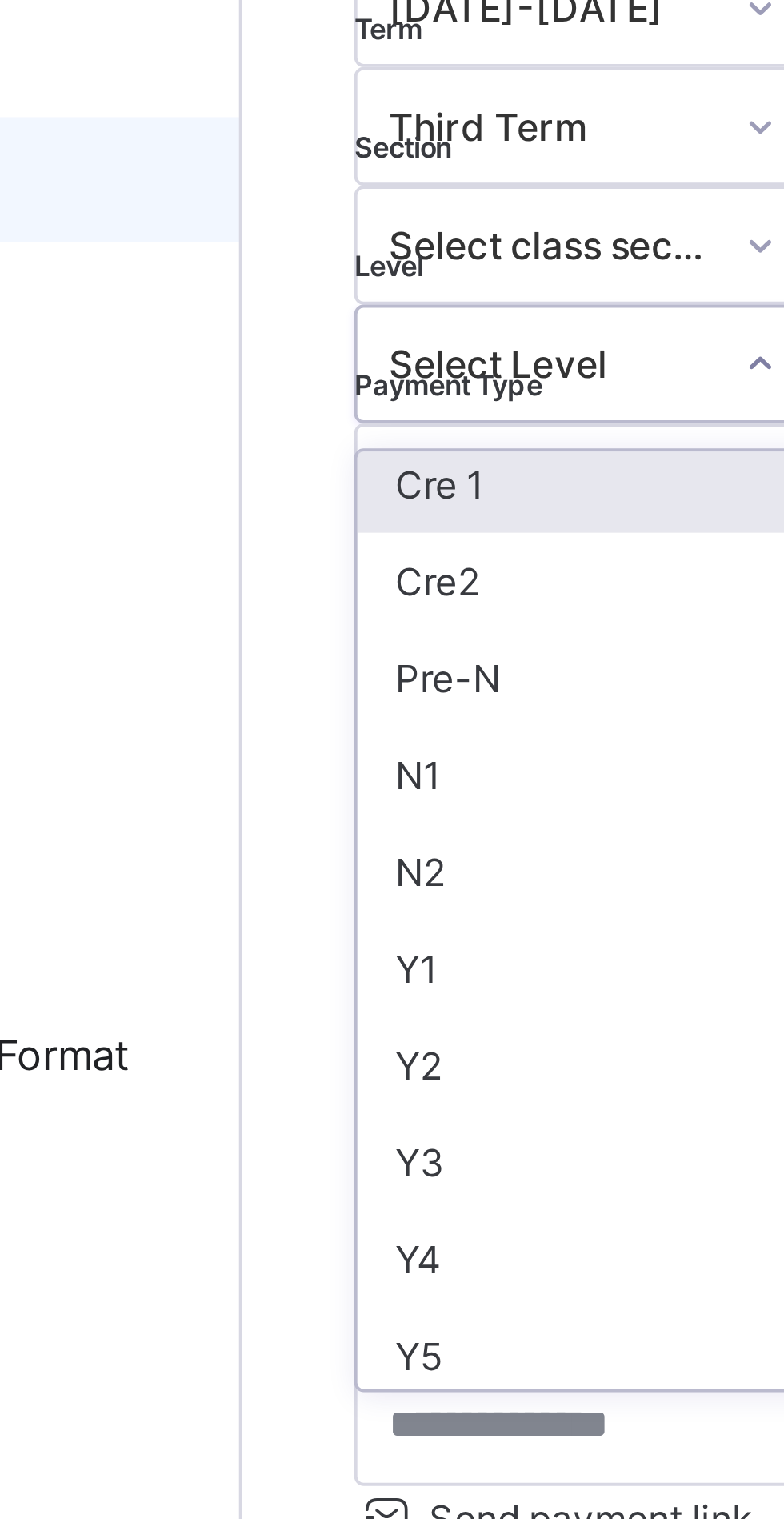
click at [242, 389] on div "N2" at bounding box center [280, 402] width 118 height 25
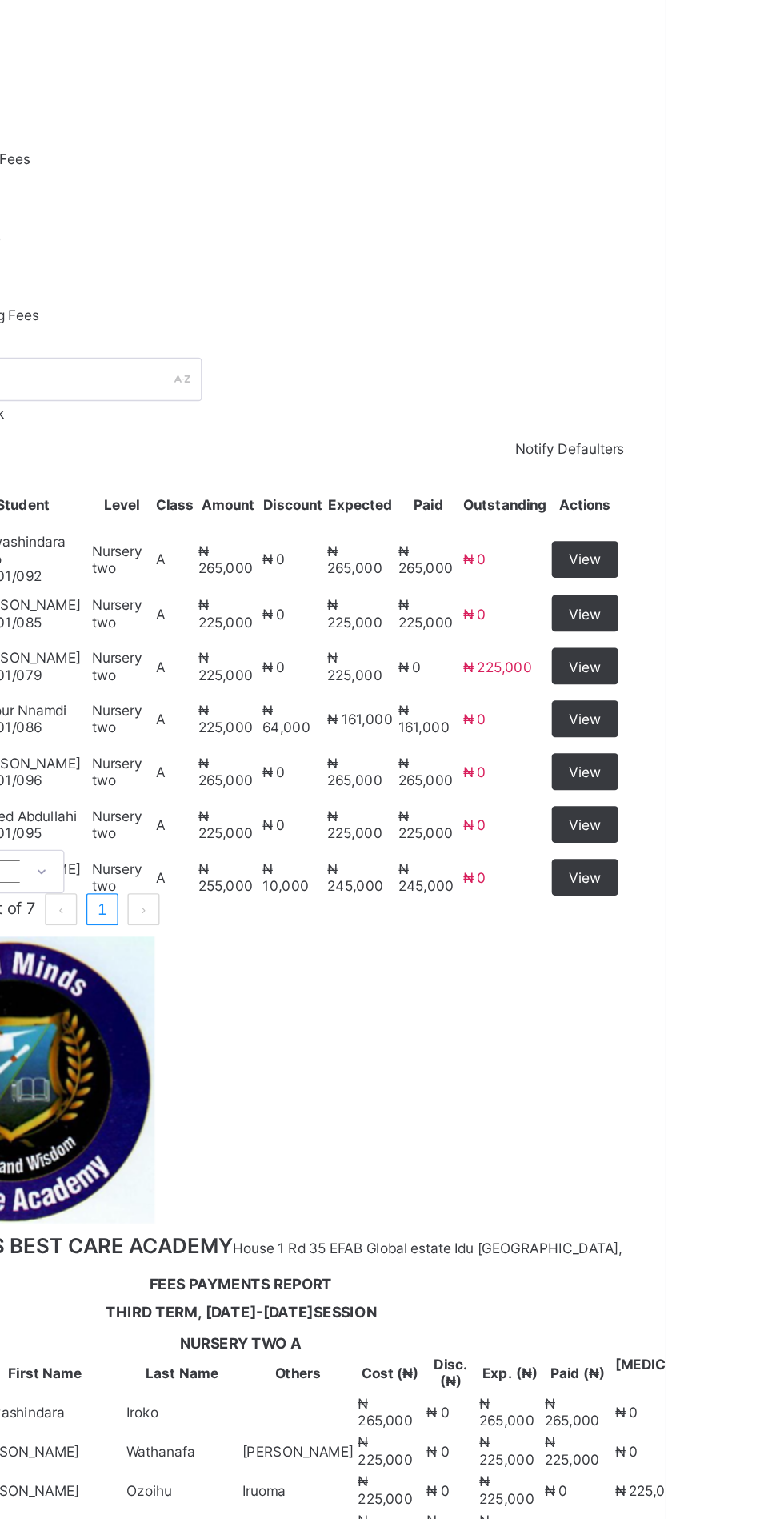
click at [691, 824] on span "₦ 225,000" at bounding box center [667, 817] width 48 height 12
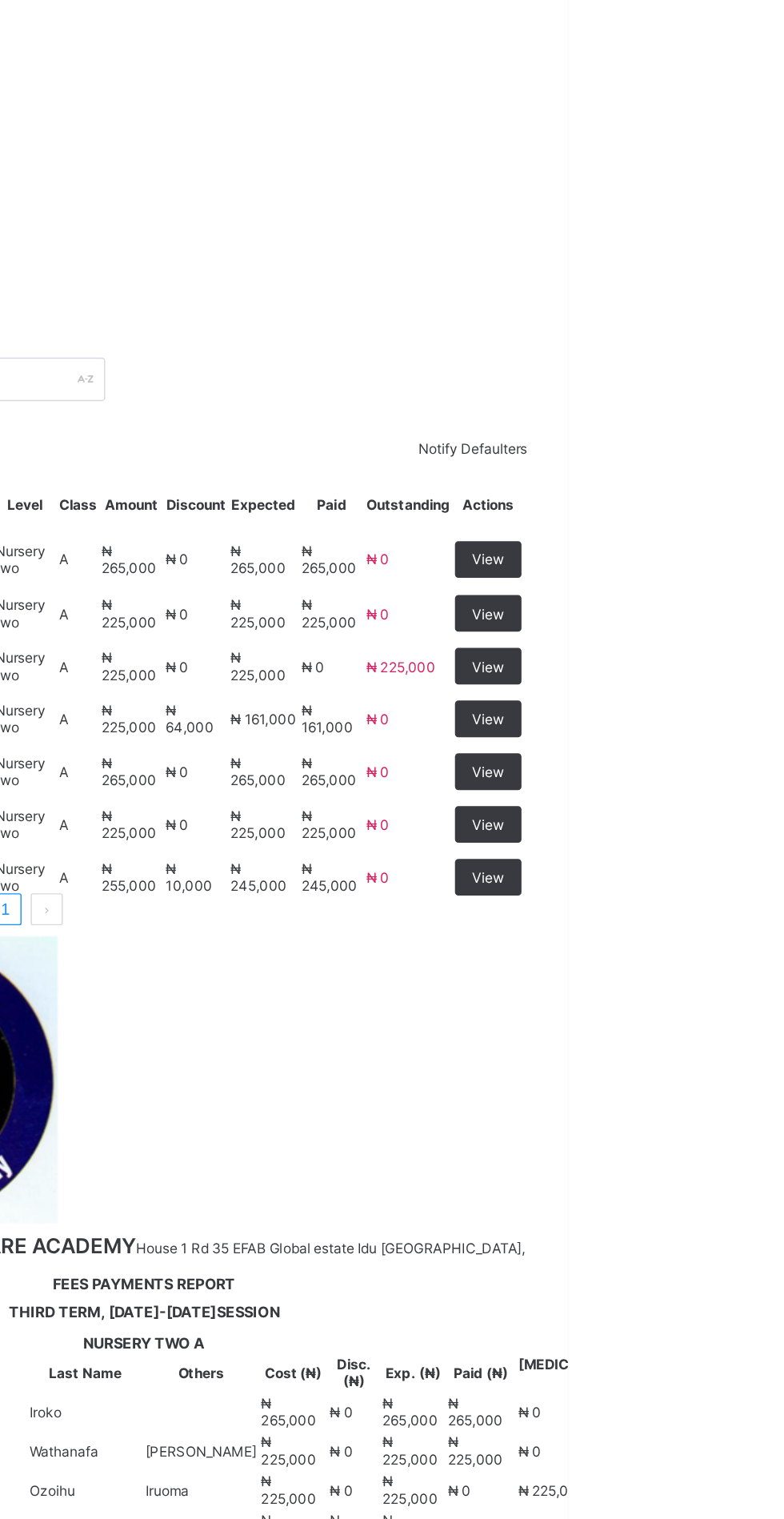
click at [739, 824] on span "View" at bounding box center [728, 817] width 22 height 12
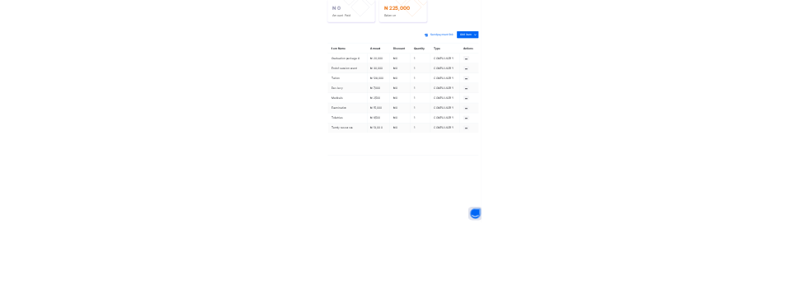
scroll to position [251, 0]
